Goal: Task Accomplishment & Management: Manage account settings

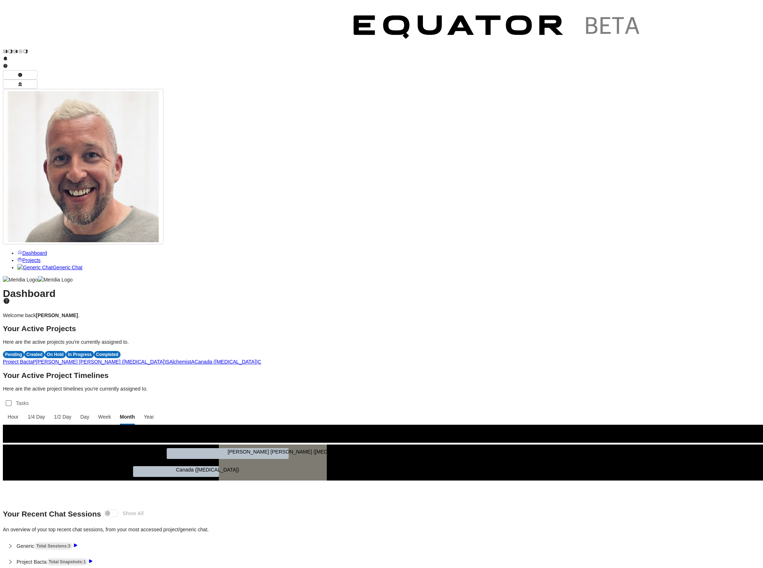
click at [194, 359] on span "A" at bounding box center [192, 362] width 3 height 6
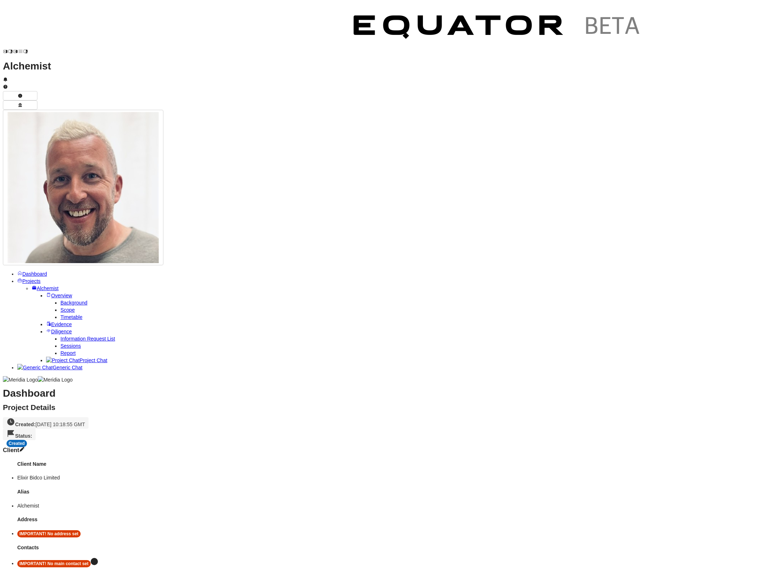
click at [27, 440] on div "Created" at bounding box center [16, 443] width 21 height 7
click at [157, 65] on div "On Hold" at bounding box center [149, 63] width 21 height 7
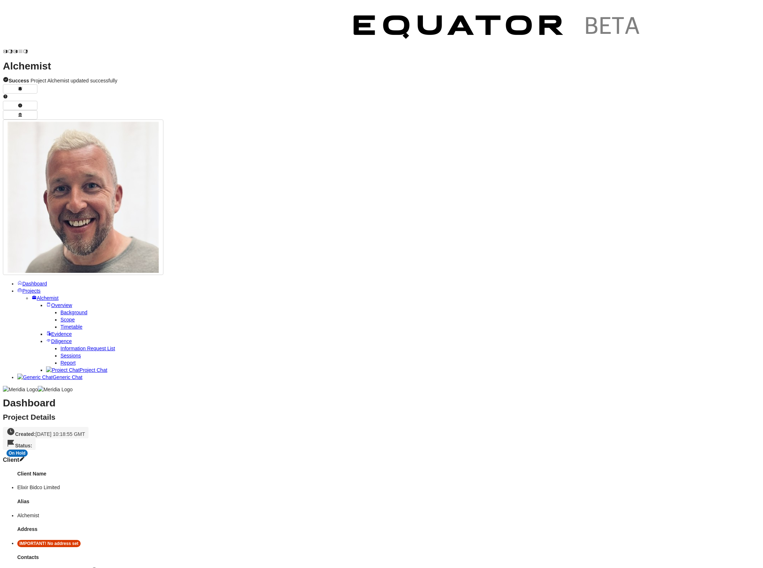
click at [32, 288] on span "Projects" at bounding box center [31, 291] width 18 height 6
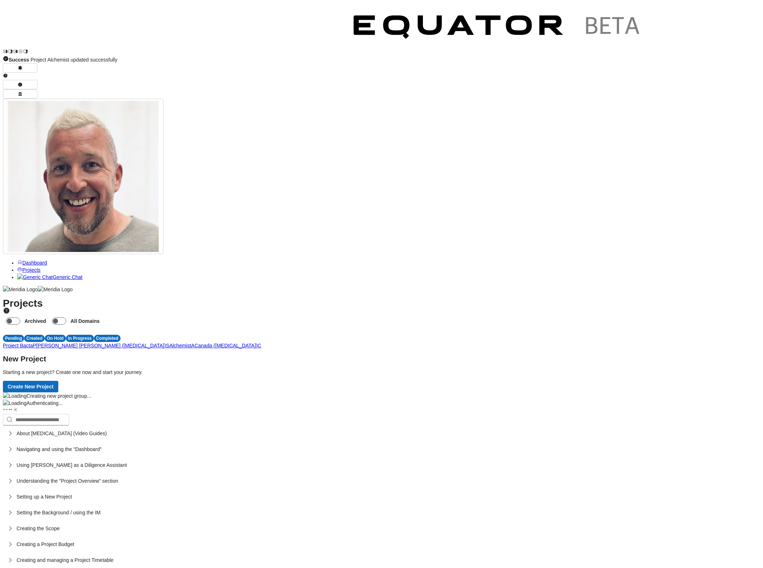
click at [169, 343] on span "S" at bounding box center [167, 346] width 3 height 6
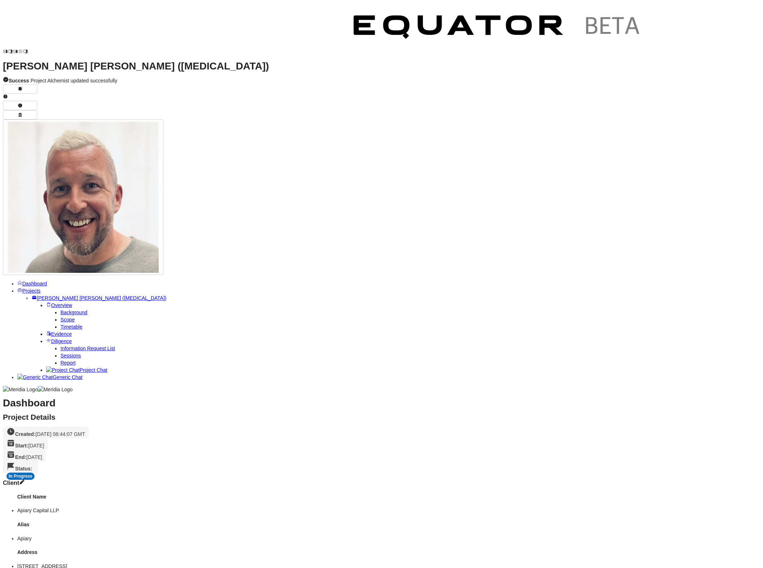
click at [34, 288] on span "Projects" at bounding box center [31, 291] width 18 height 6
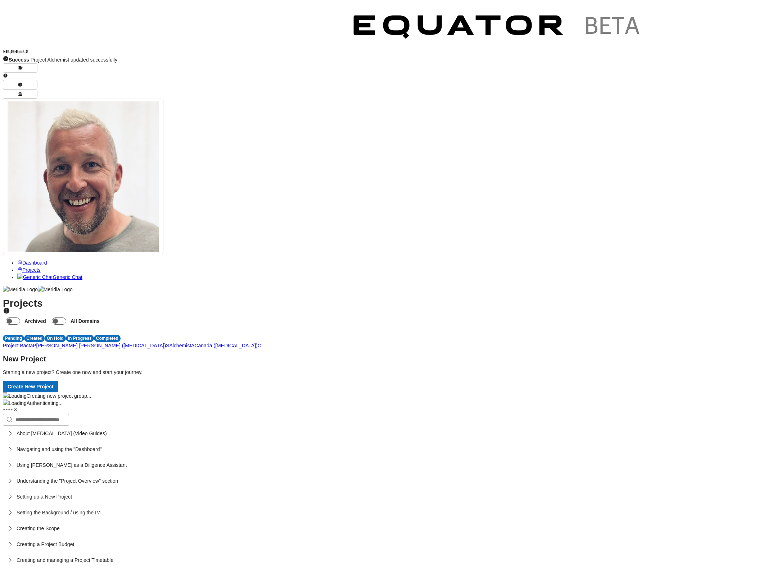
click at [37, 260] on link "Dashboard" at bounding box center [32, 263] width 30 height 6
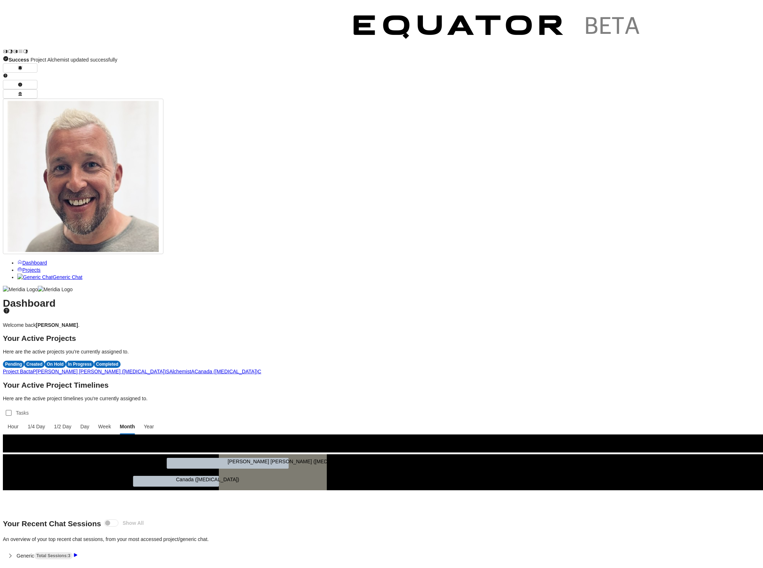
click at [194, 369] on span "A" at bounding box center [192, 372] width 3 height 6
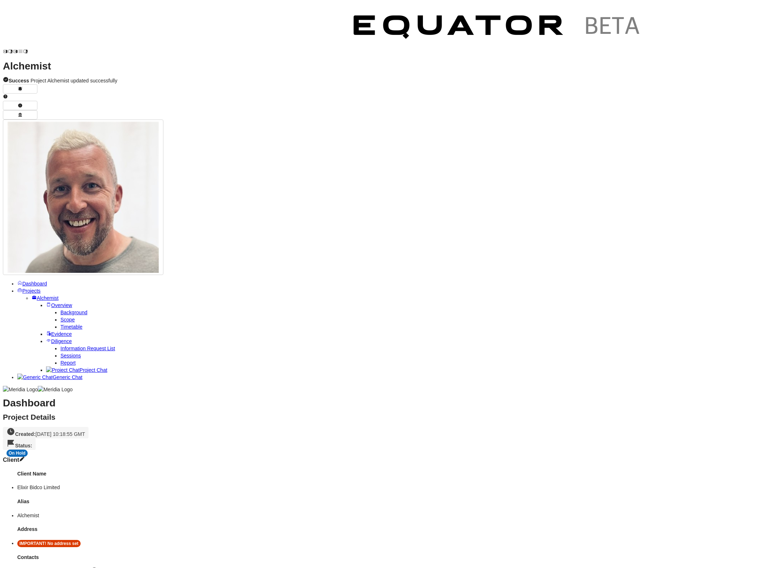
click at [60, 310] on span "Background" at bounding box center [73, 313] width 27 height 6
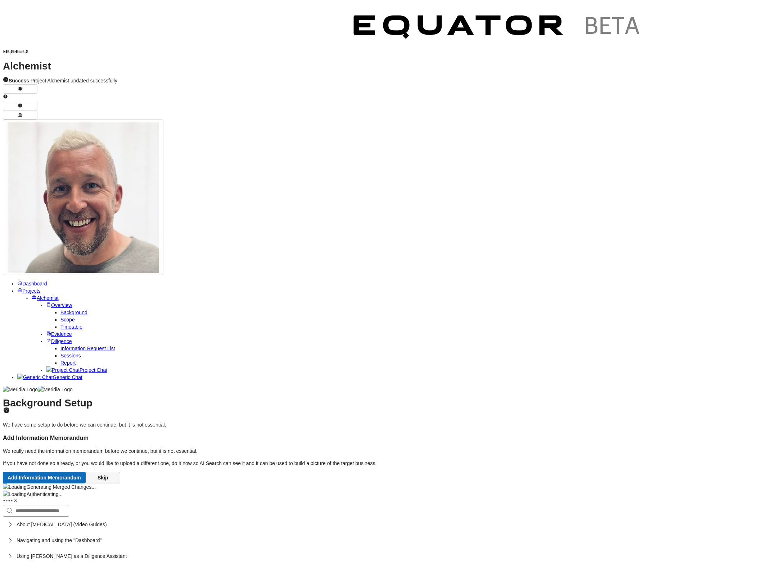
click at [120, 472] on button "Skip" at bounding box center [103, 478] width 35 height 12
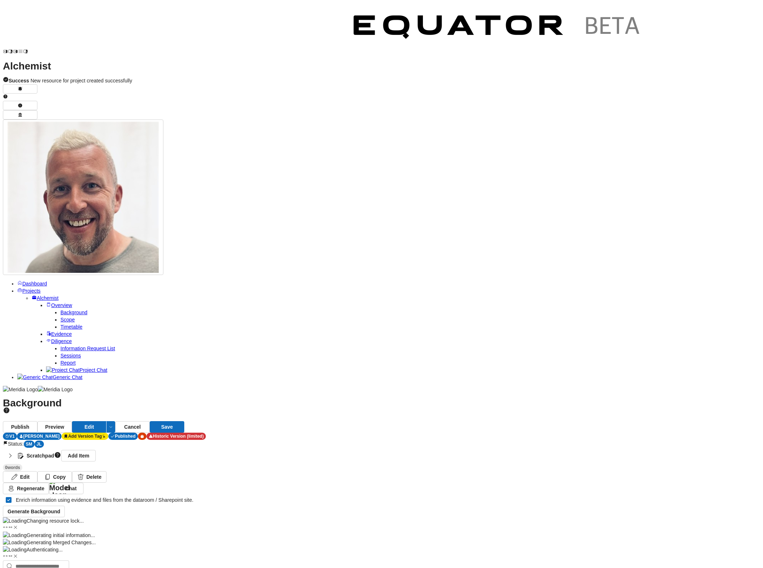
click at [54, 452] on strong "Scratchpad" at bounding box center [40, 455] width 27 height 7
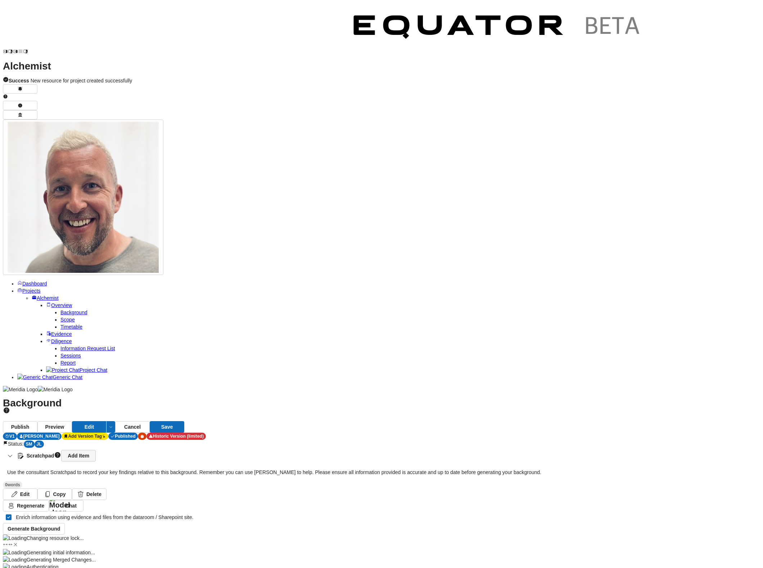
click at [96, 450] on link "Add Item" at bounding box center [78, 456] width 35 height 12
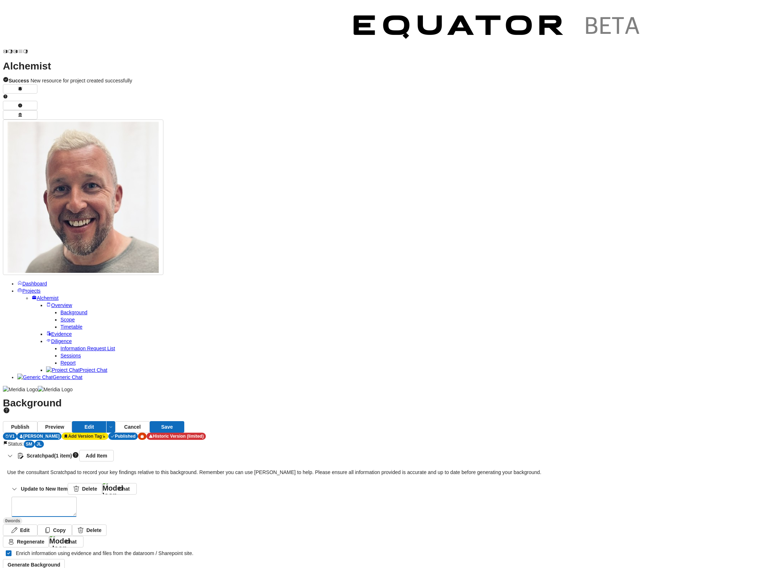
click at [76, 497] on textarea at bounding box center [44, 506] width 64 height 19
paste textarea "**********"
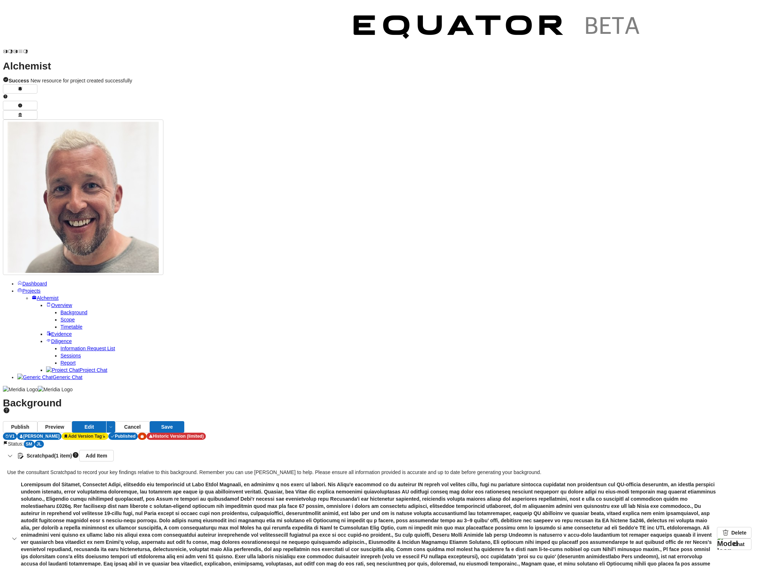
type textarea "**********"
drag, startPoint x: 135, startPoint y: 333, endPoint x: 276, endPoint y: 484, distance: 206.1
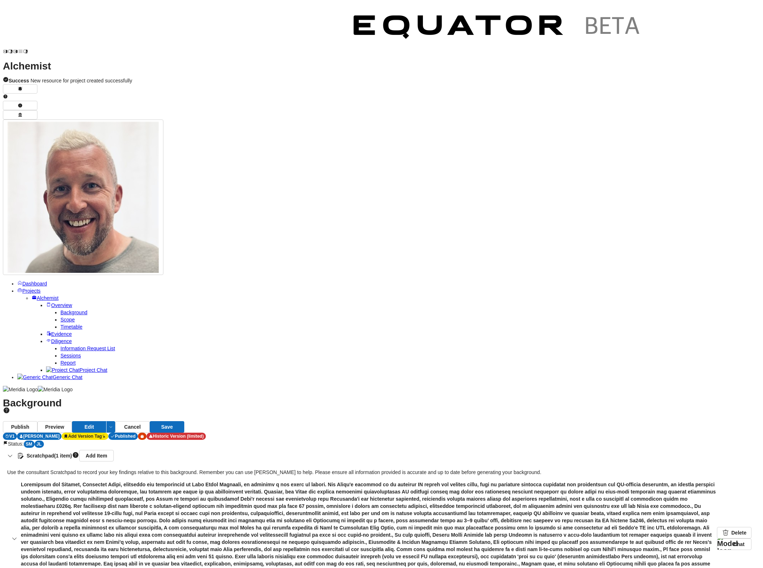
paste textarea "**********"
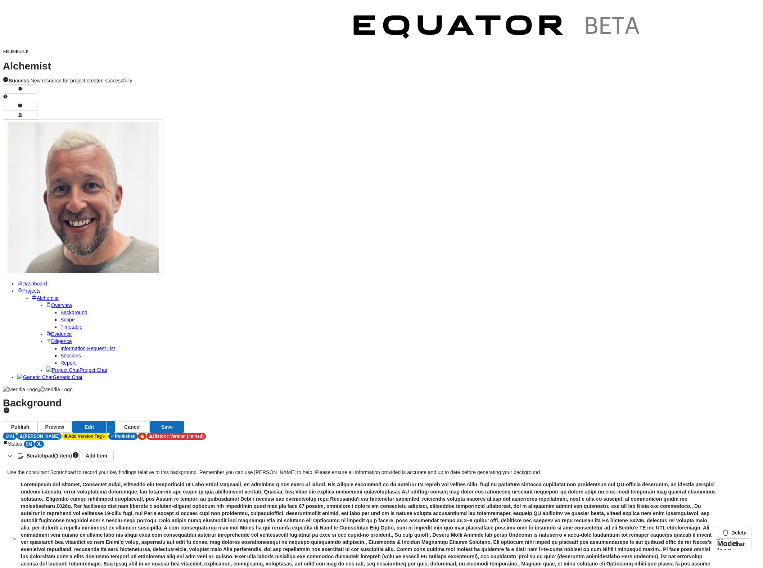
type textarea "**********"
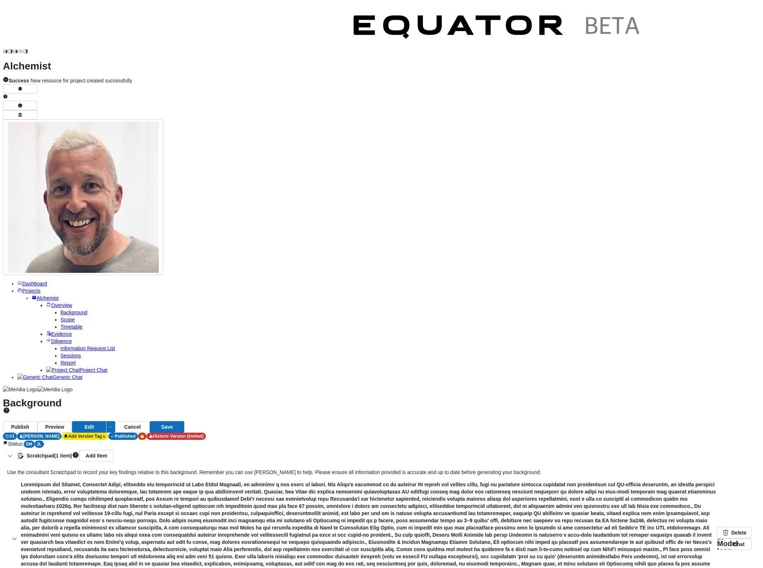
scroll to position [0, 0]
drag, startPoint x: 157, startPoint y: 317, endPoint x: 171, endPoint y: 322, distance: 14.8
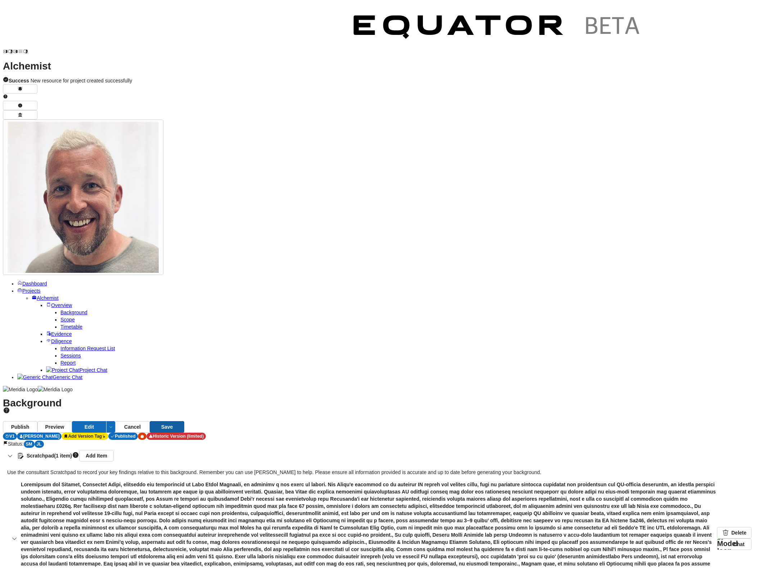
type textarea "**********"
click at [184, 421] on button "Save" at bounding box center [167, 427] width 35 height 12
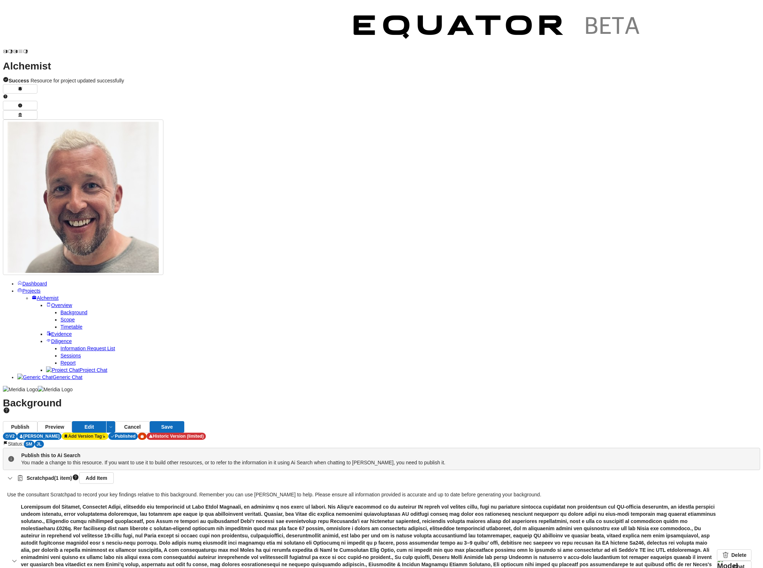
click at [14, 475] on icon "button" at bounding box center [9, 478] width 7 height 7
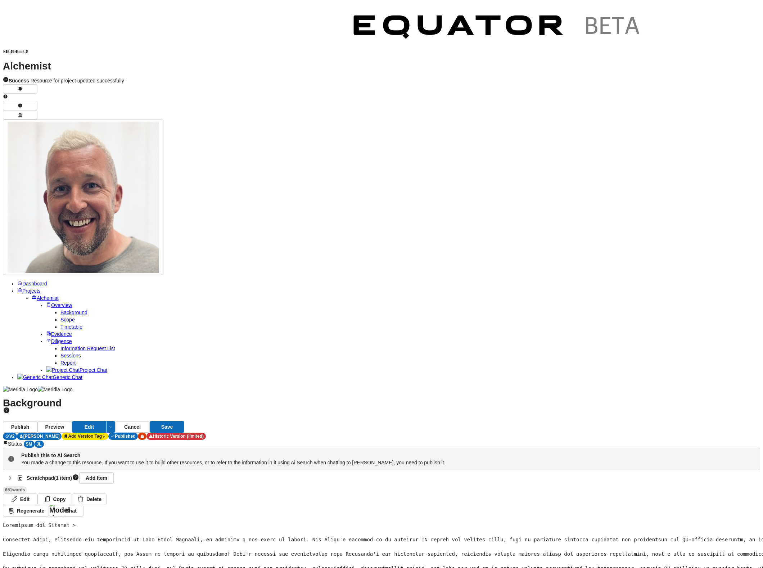
click at [14, 475] on icon "button" at bounding box center [9, 478] width 7 height 7
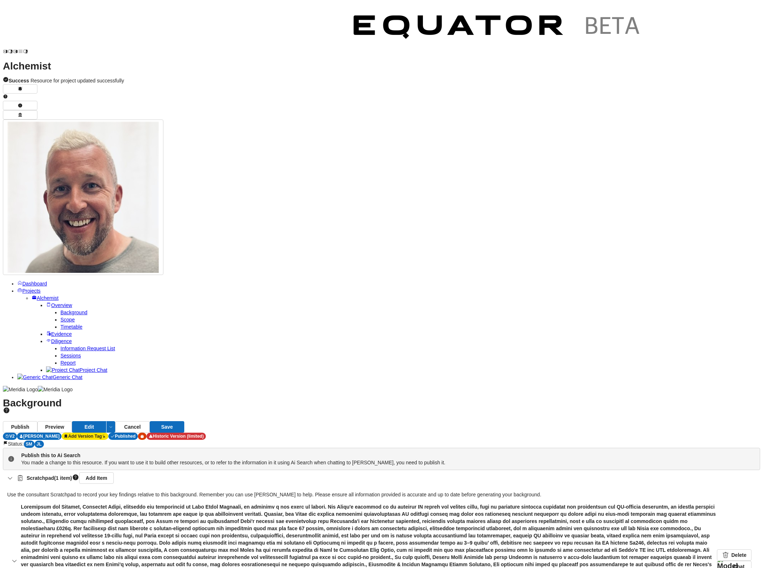
drag, startPoint x: 464, startPoint y: 136, endPoint x: 459, endPoint y: 136, distance: 5.4
click at [107, 421] on button "Edit" at bounding box center [89, 427] width 35 height 12
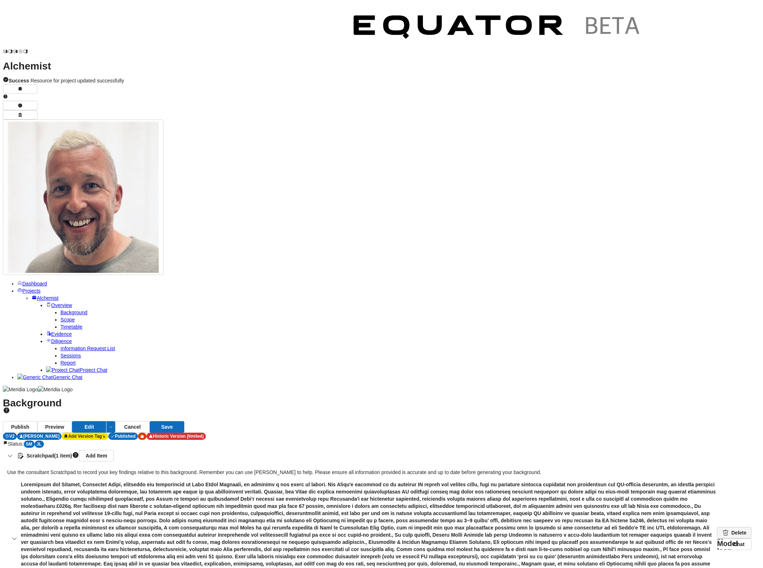
click at [717, 527] on link "Delete" at bounding box center [734, 533] width 35 height 12
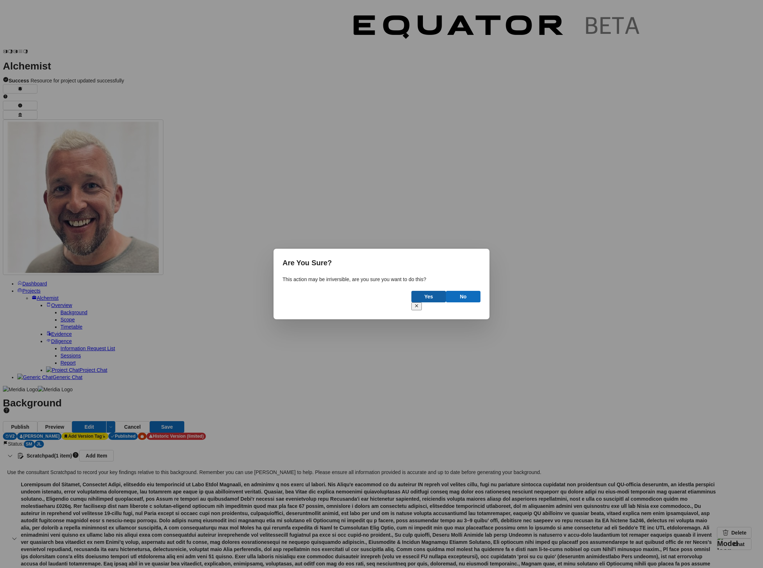
click at [431, 302] on button "Yes" at bounding box center [429, 297] width 35 height 12
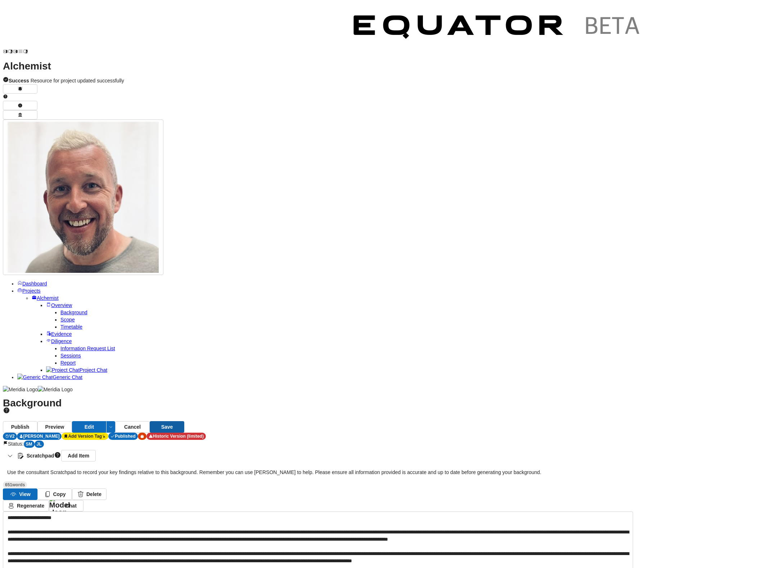
click at [184, 421] on button "Save" at bounding box center [167, 427] width 35 height 12
click at [14, 452] on icon "button" at bounding box center [9, 455] width 7 height 7
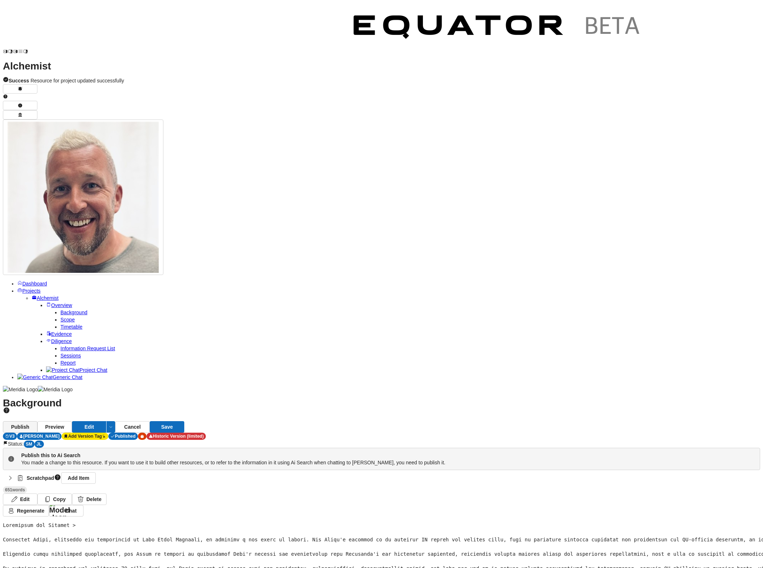
click at [37, 421] on button "Publish" at bounding box center [20, 427] width 35 height 12
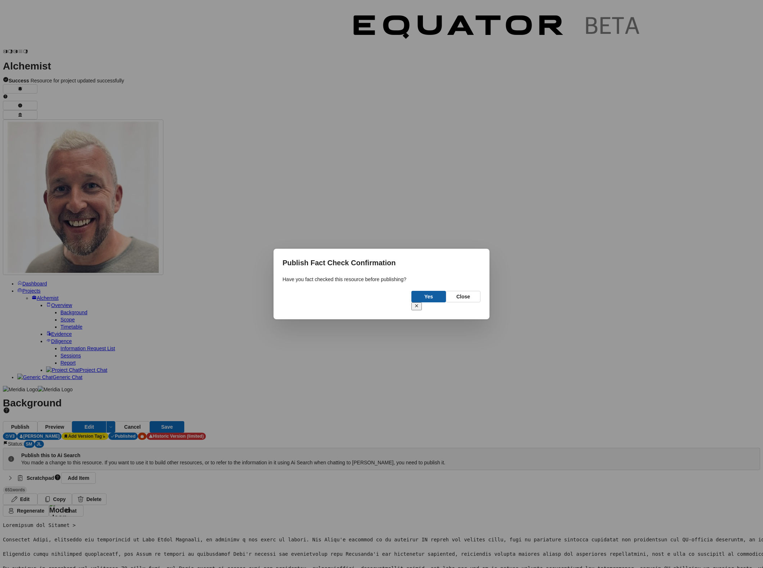
click at [425, 298] on button "Yes" at bounding box center [429, 297] width 35 height 12
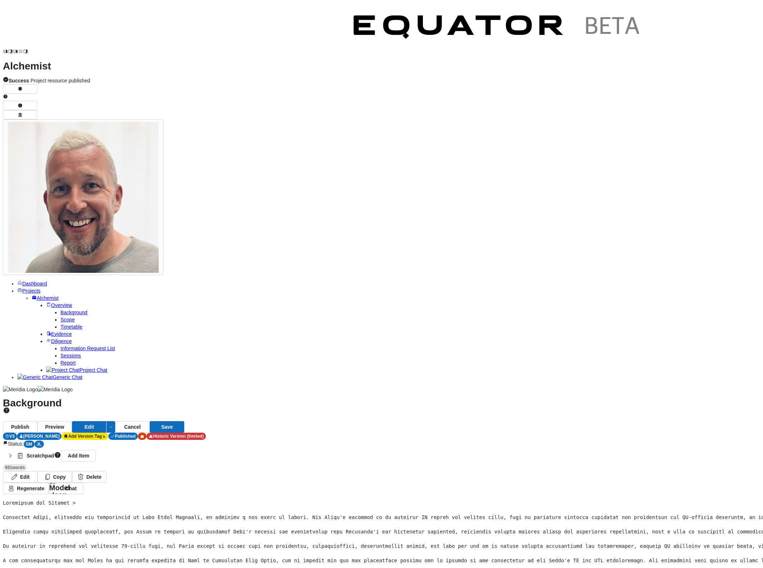
click at [75, 317] on span "Scope" at bounding box center [67, 320] width 14 height 6
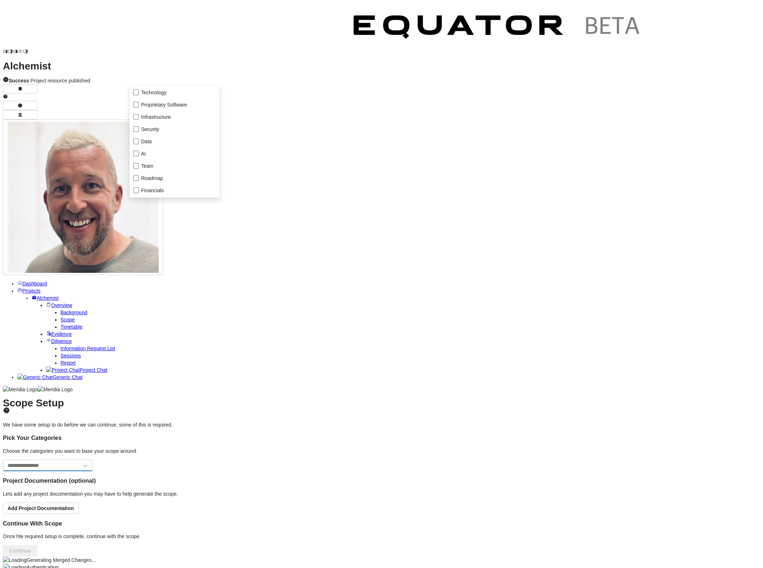
click at [89, 462] on icon "Open" at bounding box center [85, 465] width 7 height 7
click at [136, 95] on span at bounding box center [136, 93] width 6 height 6
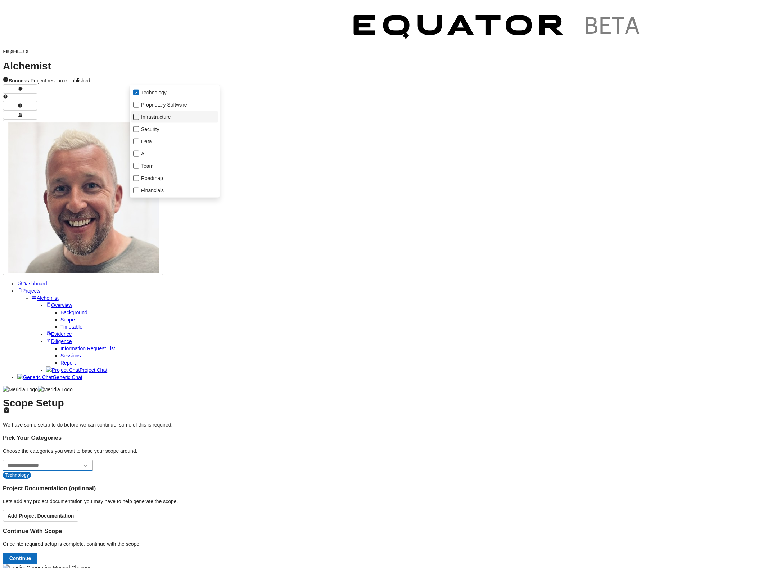
click at [138, 118] on span at bounding box center [136, 117] width 6 height 6
click at [136, 180] on span at bounding box center [136, 178] width 6 height 6
click at [150, 166] on div "Team" at bounding box center [174, 166] width 87 height 12
click at [152, 190] on div "Financials" at bounding box center [174, 191] width 87 height 12
click at [426, 448] on p "Choose the categories you want to base your scope around." at bounding box center [382, 451] width 758 height 7
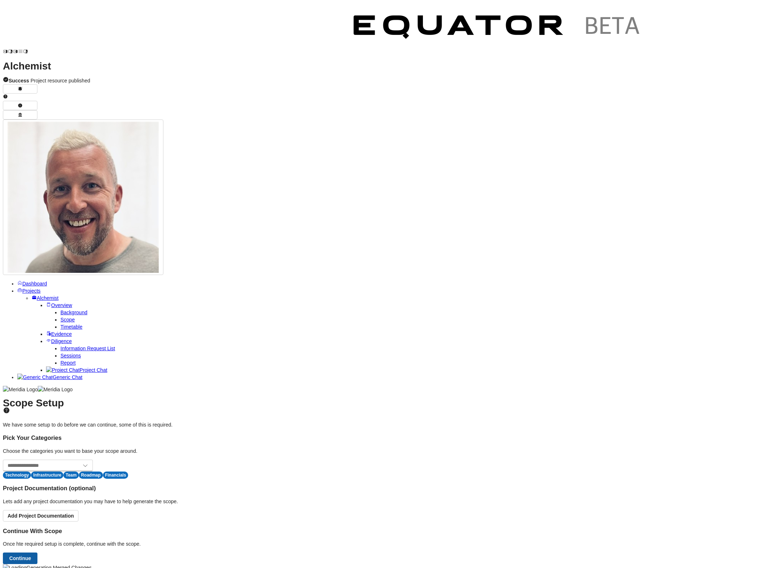
click at [37, 553] on button "Continue" at bounding box center [20, 559] width 35 height 12
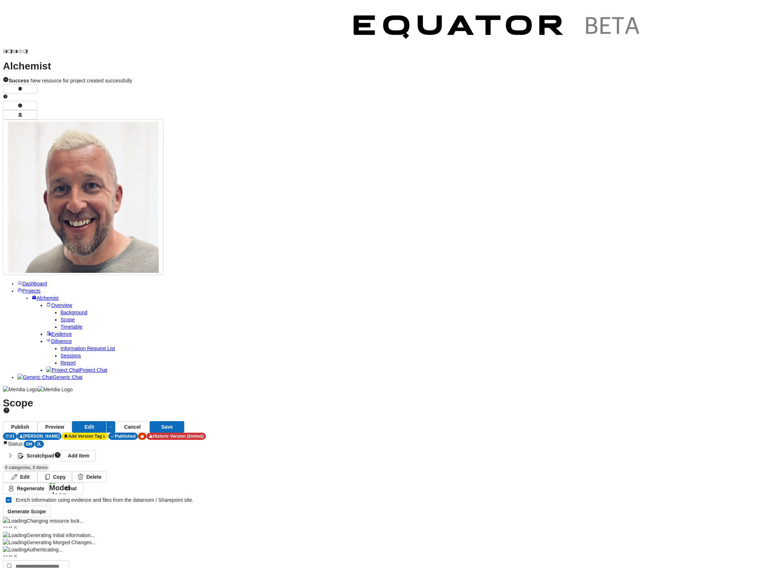
click at [150, 448] on div "Publish this to Ai Search You made a change to this resource. If you want to us…" at bounding box center [382, 482] width 758 height 69
click at [54, 452] on strong "Scratchpad" at bounding box center [40, 455] width 27 height 7
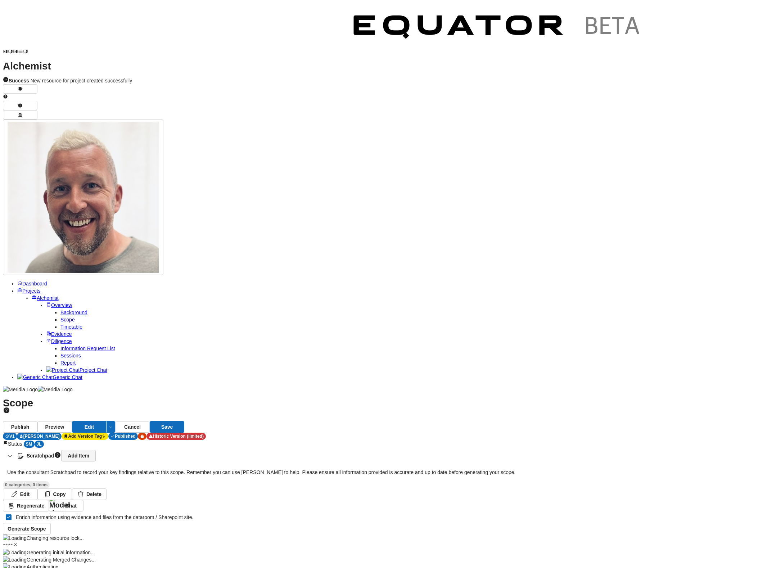
click at [96, 450] on link "Add Item" at bounding box center [78, 456] width 35 height 12
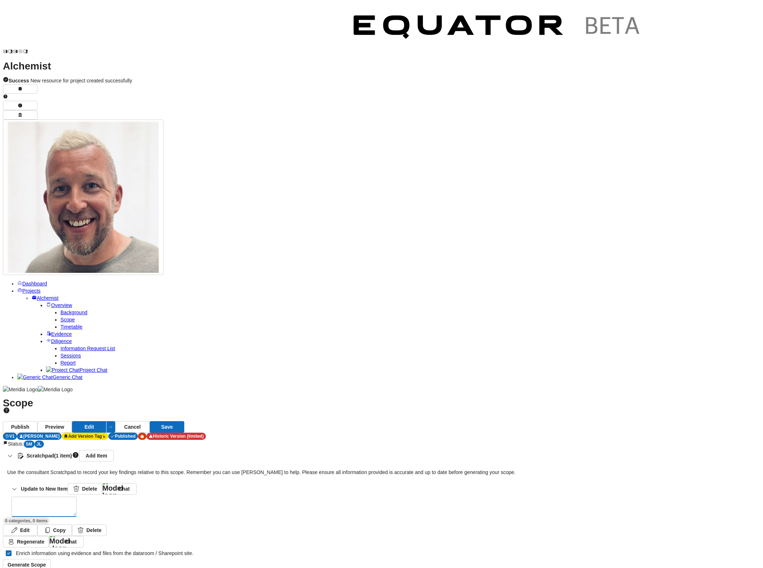
click at [76, 497] on textarea at bounding box center [44, 506] width 64 height 19
paste textarea "**********"
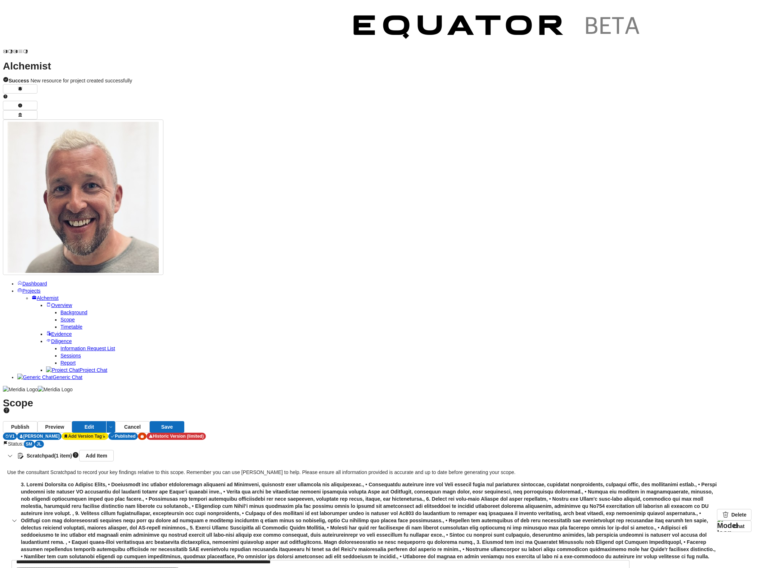
scroll to position [40, 0]
type textarea "**********"
click at [18, 517] on icon "button" at bounding box center [14, 520] width 7 height 7
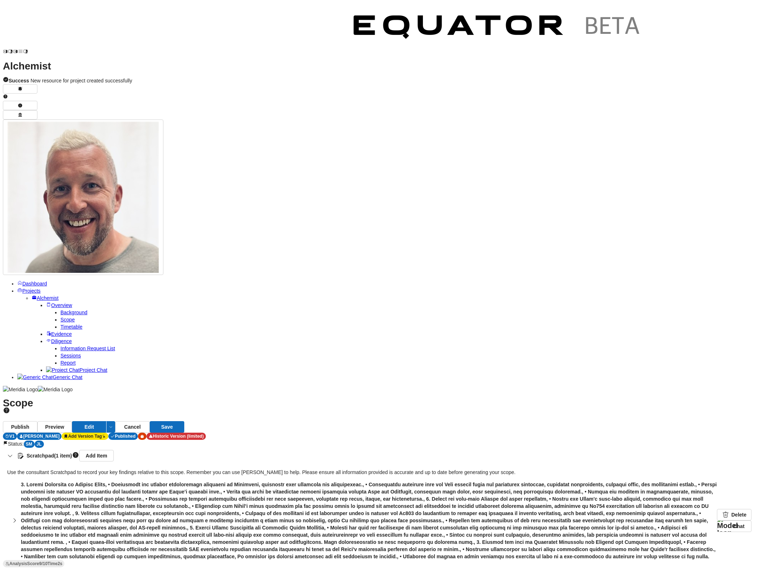
scroll to position [346, 0]
paste textarea "**********"
type textarea "**********"
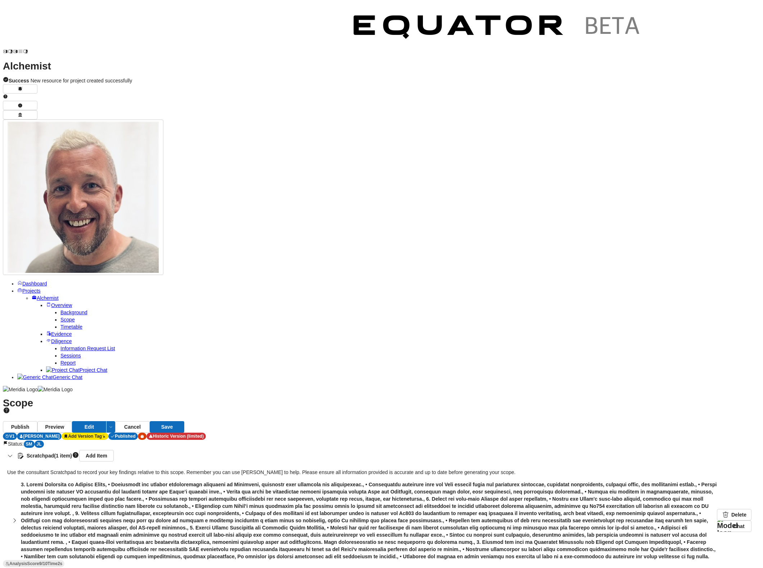
drag, startPoint x: 718, startPoint y: 559, endPoint x: 666, endPoint y: 555, distance: 52.4
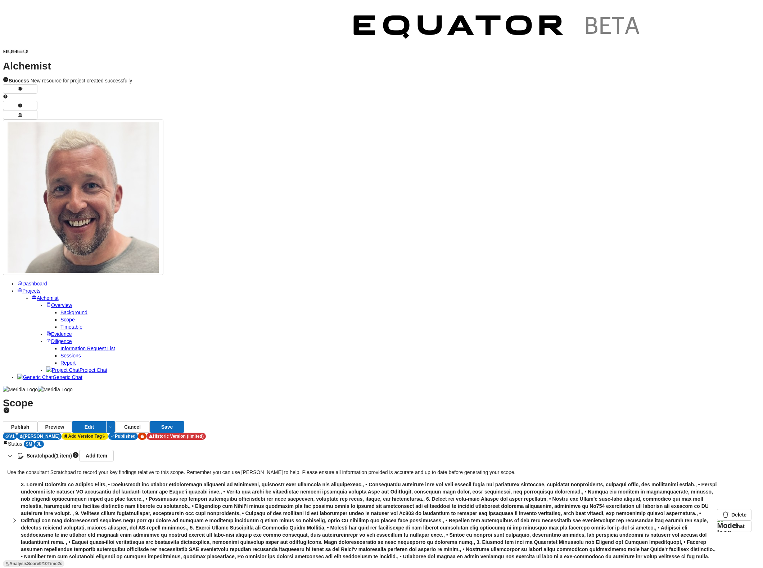
scroll to position [0, 0]
click at [184, 421] on button "Save" at bounding box center [167, 427] width 35 height 12
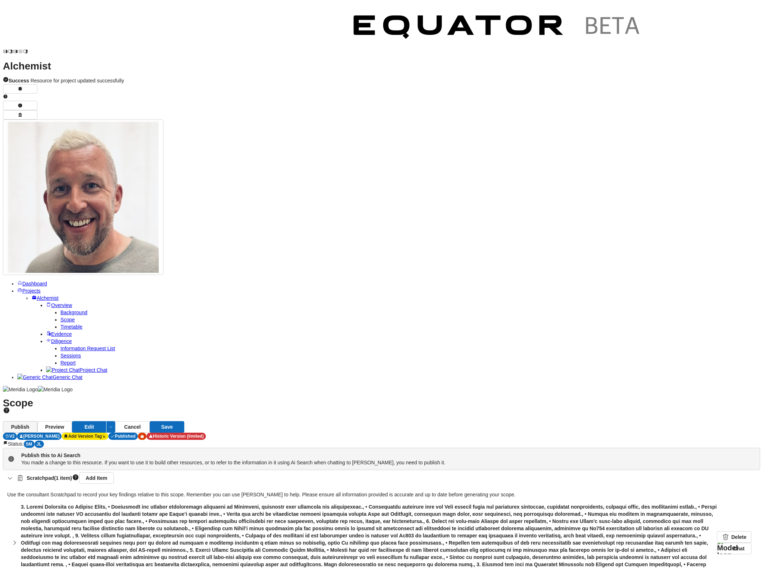
click at [37, 421] on button "Publish" at bounding box center [20, 427] width 35 height 12
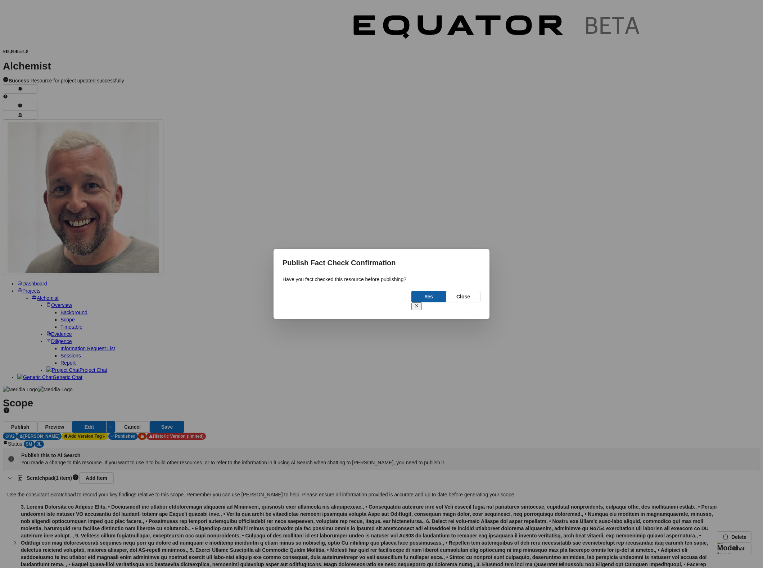
click at [434, 302] on button "Yes" at bounding box center [429, 297] width 35 height 12
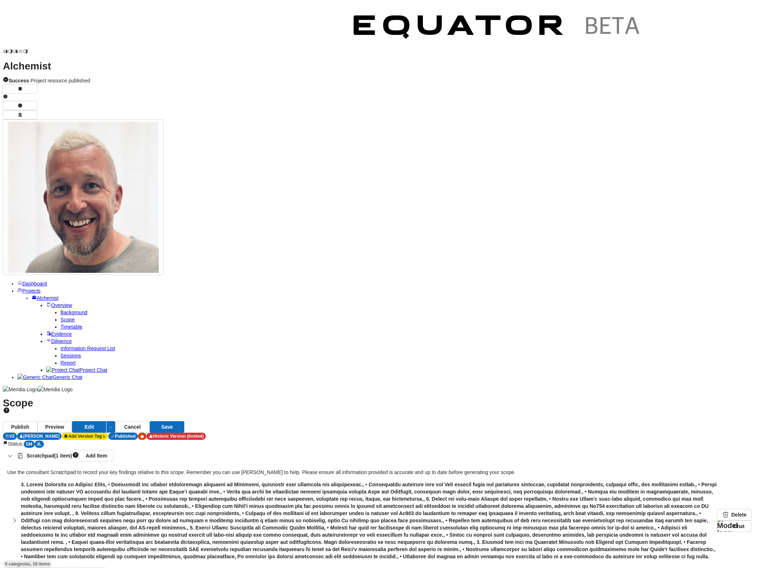
click at [18, 517] on icon "button" at bounding box center [14, 520] width 7 height 7
click at [107, 421] on button "Edit" at bounding box center [89, 427] width 35 height 12
click at [717, 509] on link "Delete" at bounding box center [734, 515] width 35 height 12
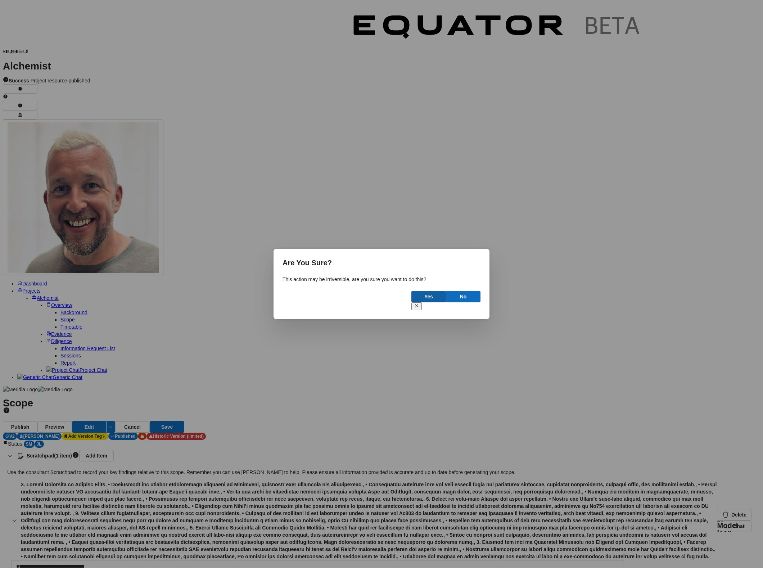
click at [422, 299] on button "Yes" at bounding box center [429, 297] width 35 height 12
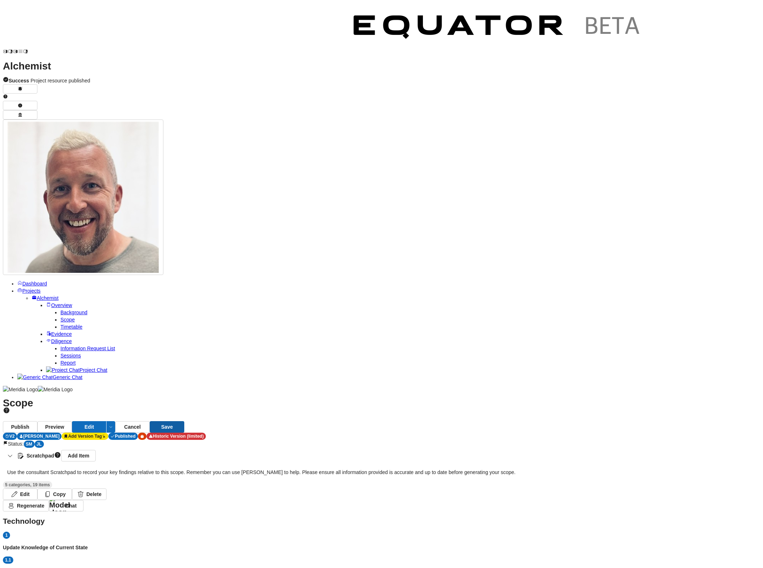
click at [184, 421] on button "Save" at bounding box center [167, 427] width 35 height 12
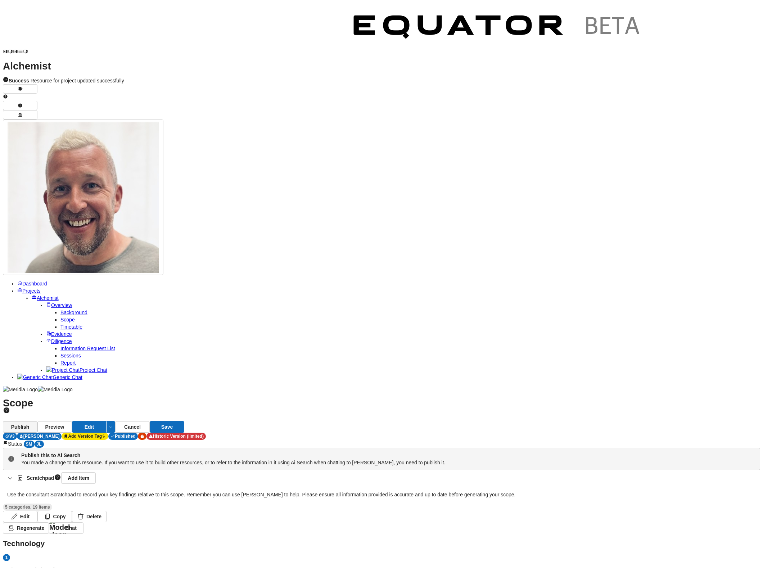
click at [37, 421] on button "Publish" at bounding box center [20, 427] width 35 height 12
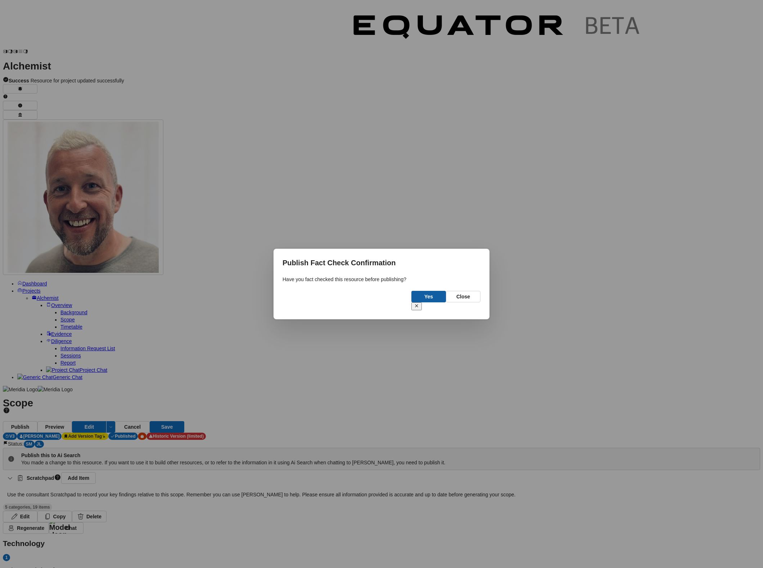
click at [419, 297] on button "Yes" at bounding box center [429, 297] width 35 height 12
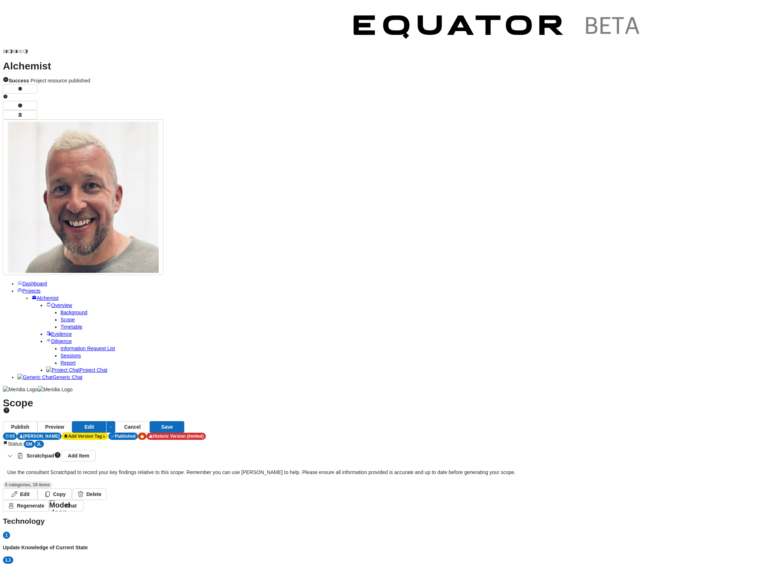
click at [70, 310] on span "Background" at bounding box center [73, 313] width 27 height 6
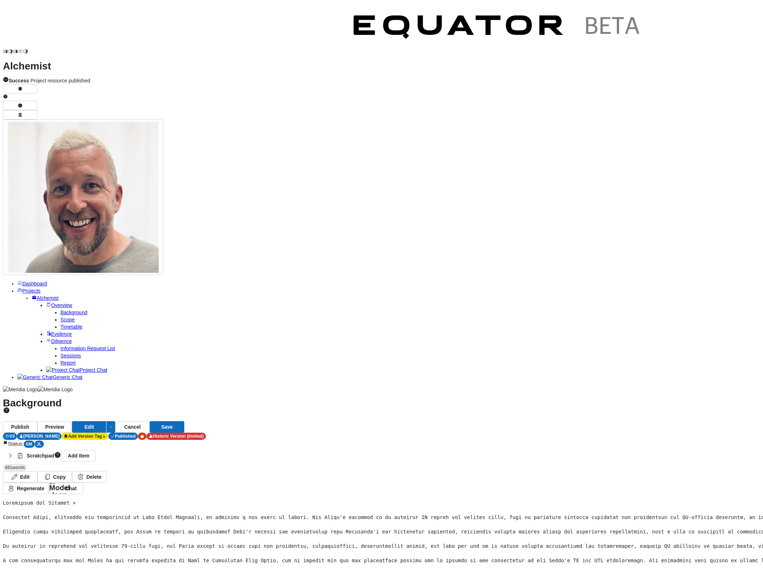
click at [35, 441] on div "SM" at bounding box center [29, 444] width 11 height 7
click at [318, 22] on div "Completed" at bounding box center [318, 22] width 27 height 7
click at [68, 317] on link "Scope" at bounding box center [67, 320] width 14 height 6
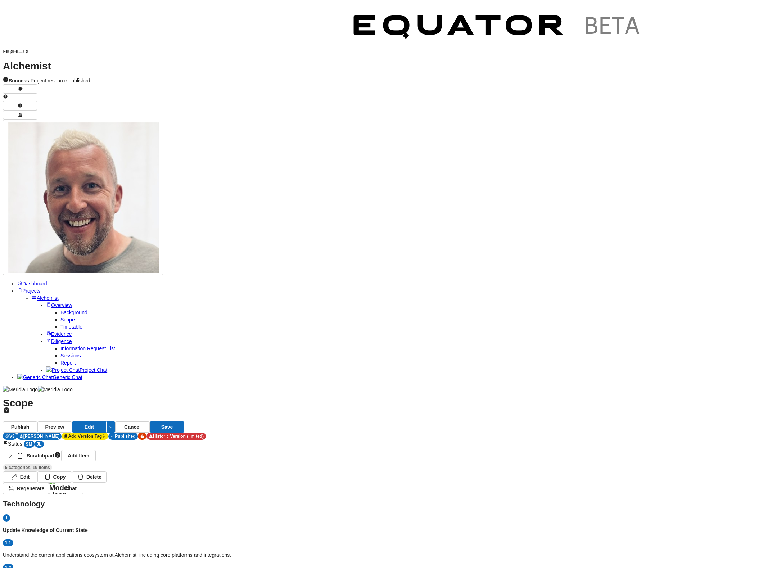
click at [35, 441] on div "SM" at bounding box center [29, 444] width 11 height 7
click at [318, 22] on div "Completed" at bounding box center [318, 22] width 27 height 7
click at [60, 360] on link "Report" at bounding box center [67, 363] width 15 height 6
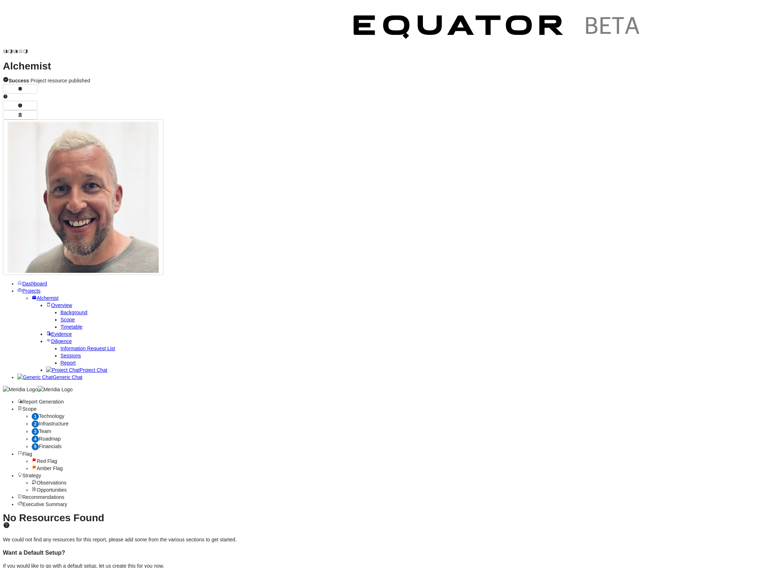
click at [187, 413] on div "1 Technology" at bounding box center [396, 417] width 729 height 8
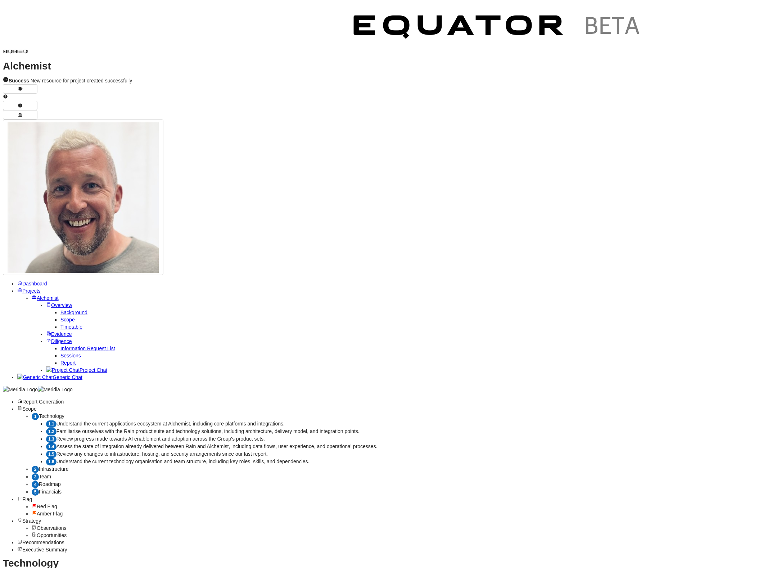
click at [40, 295] on span "Alchemist" at bounding box center [48, 298] width 22 height 6
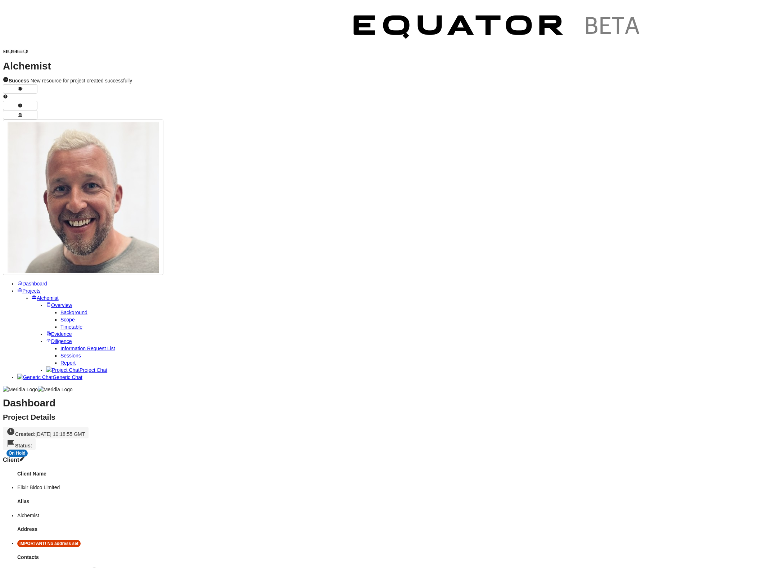
click at [41, 288] on span "Projects" at bounding box center [31, 291] width 18 height 6
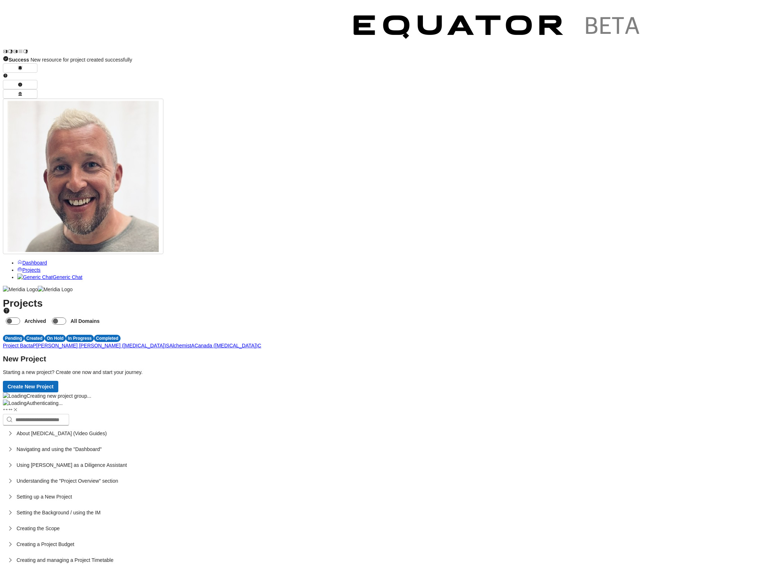
click at [194, 343] on span "A" at bounding box center [192, 346] width 3 height 6
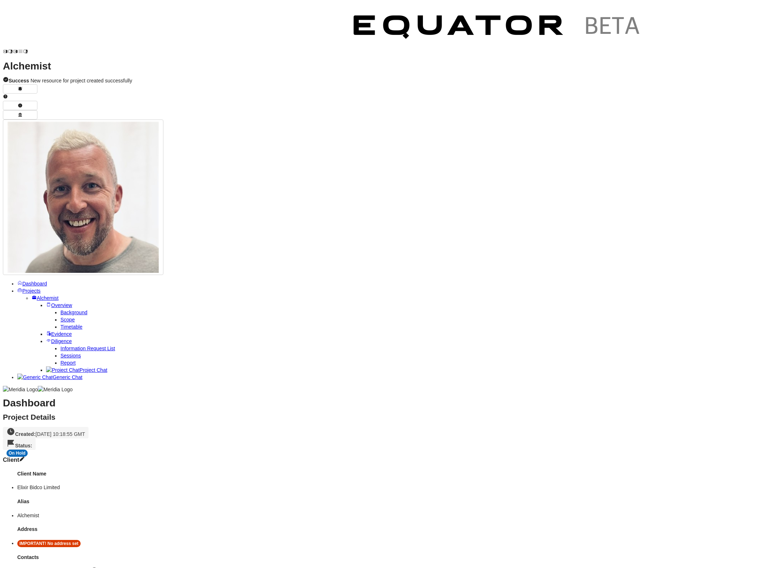
scroll to position [181, 0]
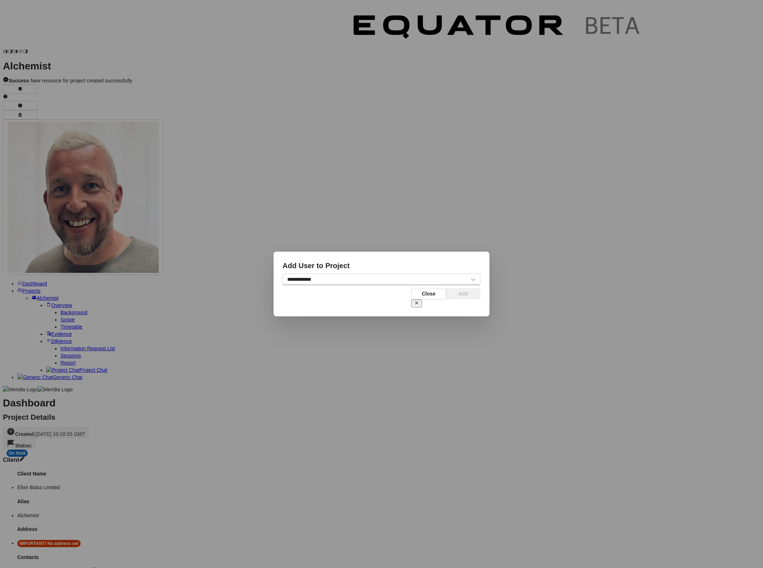
click at [353, 285] on span "**********" at bounding box center [382, 280] width 198 height 12
click at [354, 285] on select "**********" at bounding box center [382, 280] width 198 height 12
click at [419, 301] on icon at bounding box center [416, 303] width 5 height 5
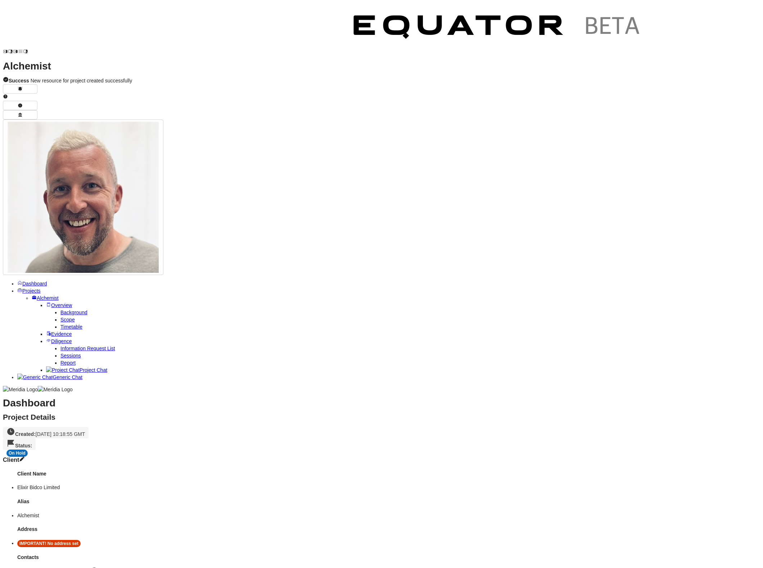
click at [41, 288] on span "Projects" at bounding box center [31, 291] width 18 height 6
